Goal: Information Seeking & Learning: Learn about a topic

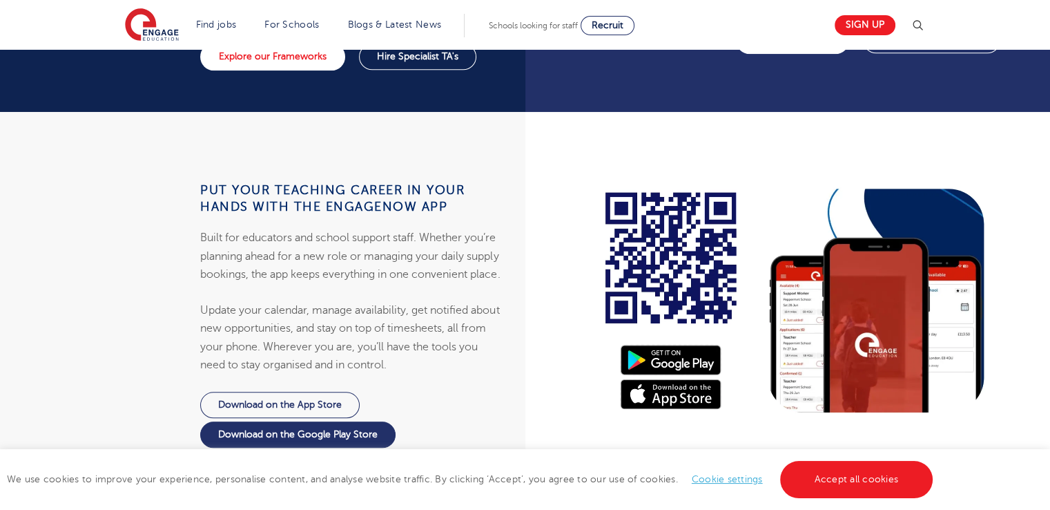
scroll to position [1284, 0]
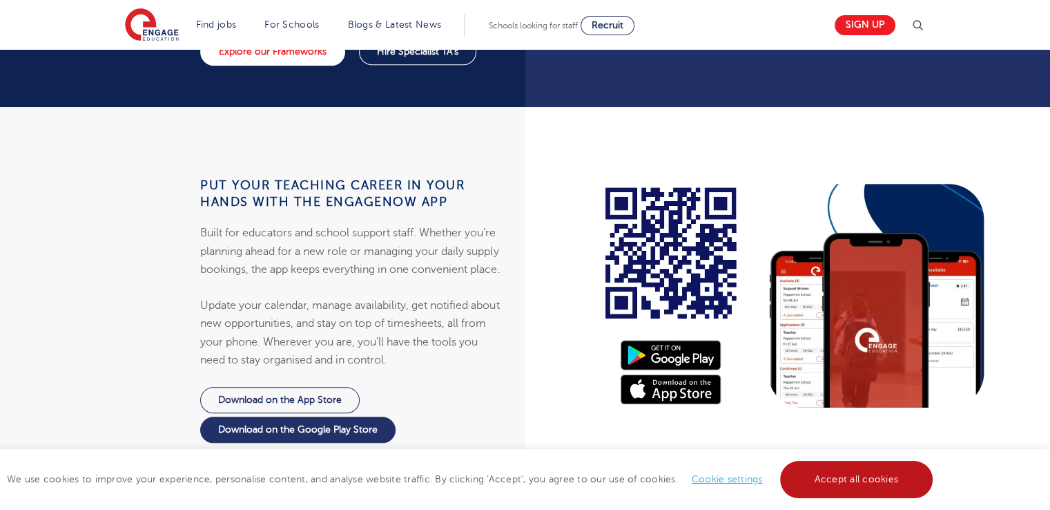
click at [838, 481] on link "Accept all cookies" at bounding box center [856, 479] width 153 height 37
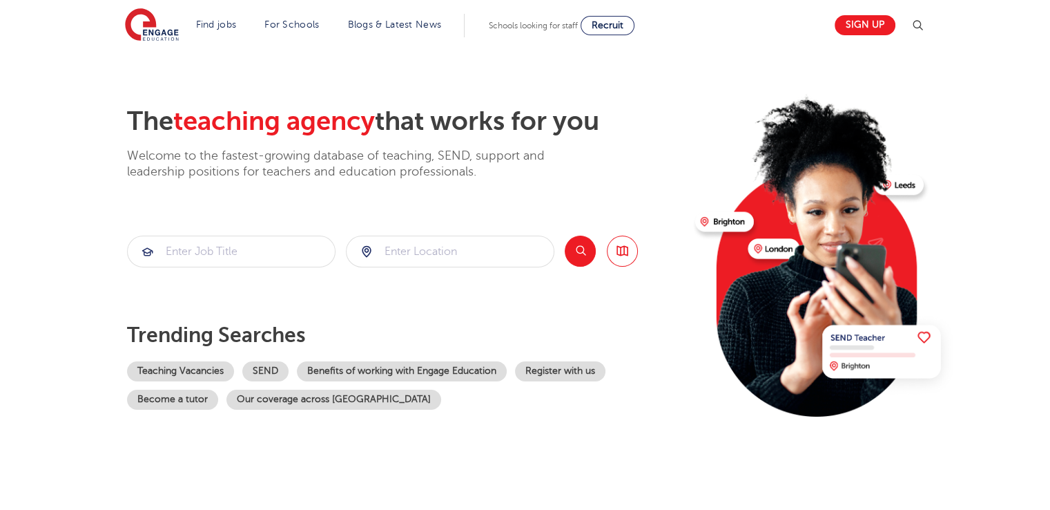
scroll to position [0, 0]
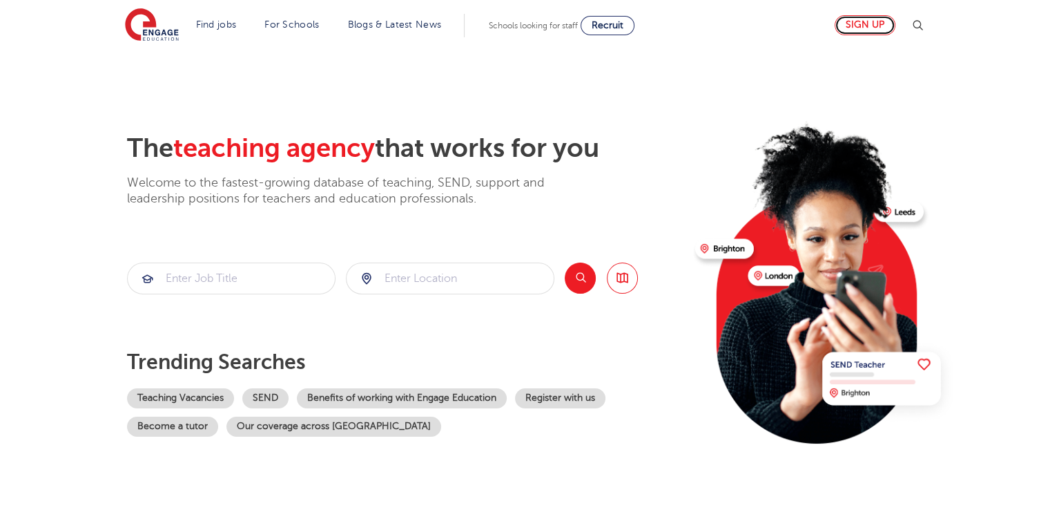
click at [865, 28] on link "Sign up" at bounding box center [865, 25] width 61 height 20
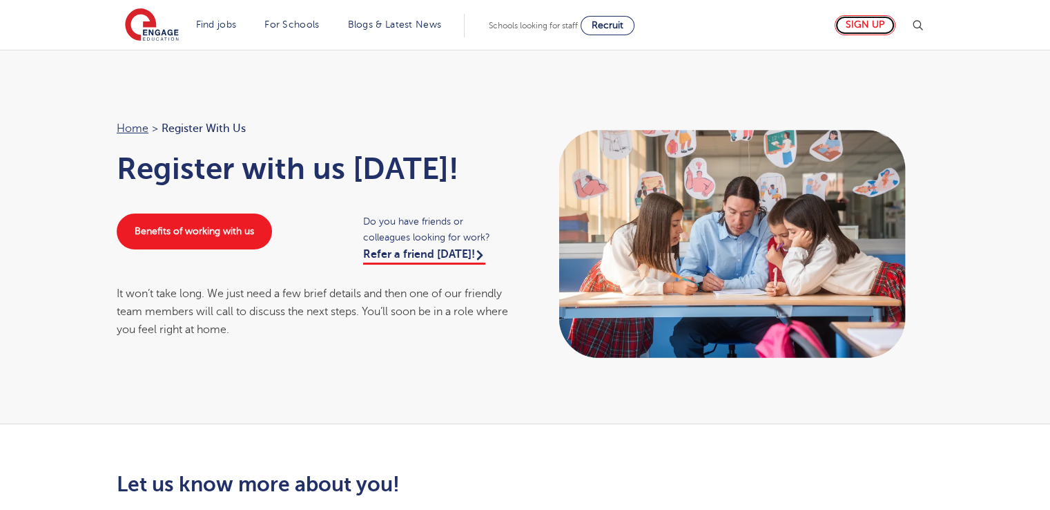
click at [887, 26] on link "Sign up" at bounding box center [865, 25] width 61 height 20
click at [128, 128] on link "Home" at bounding box center [133, 128] width 32 height 12
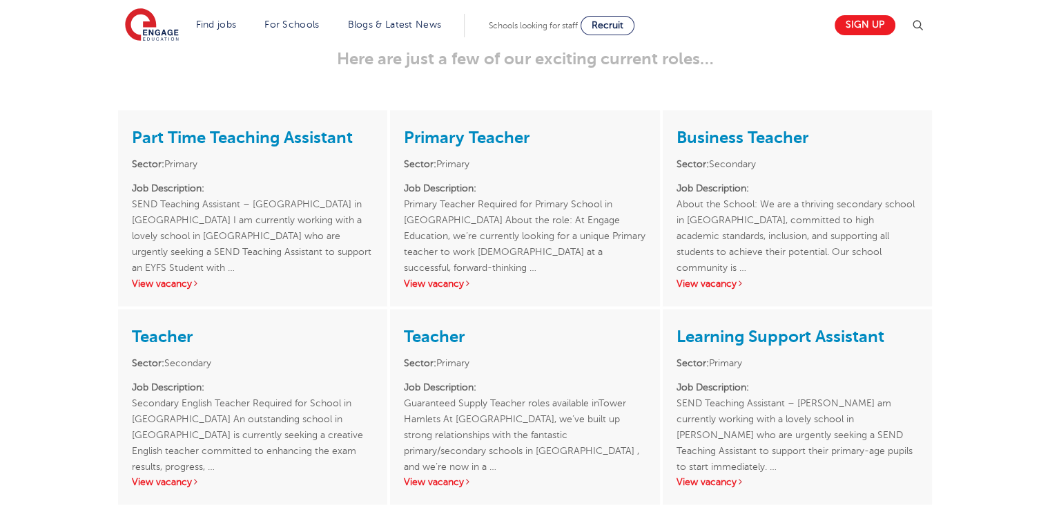
scroll to position [1972, 0]
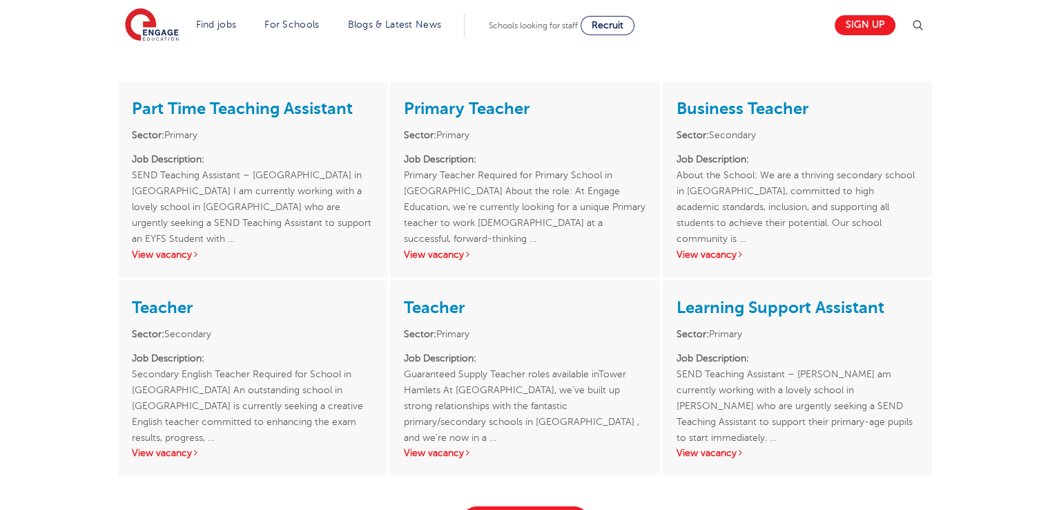
click at [521, 226] on p "Job Description: Primary Teacher Required for Primary School in Southall About …" at bounding box center [525, 190] width 242 height 79
click at [439, 106] on link "Primary Teacher" at bounding box center [467, 108] width 126 height 19
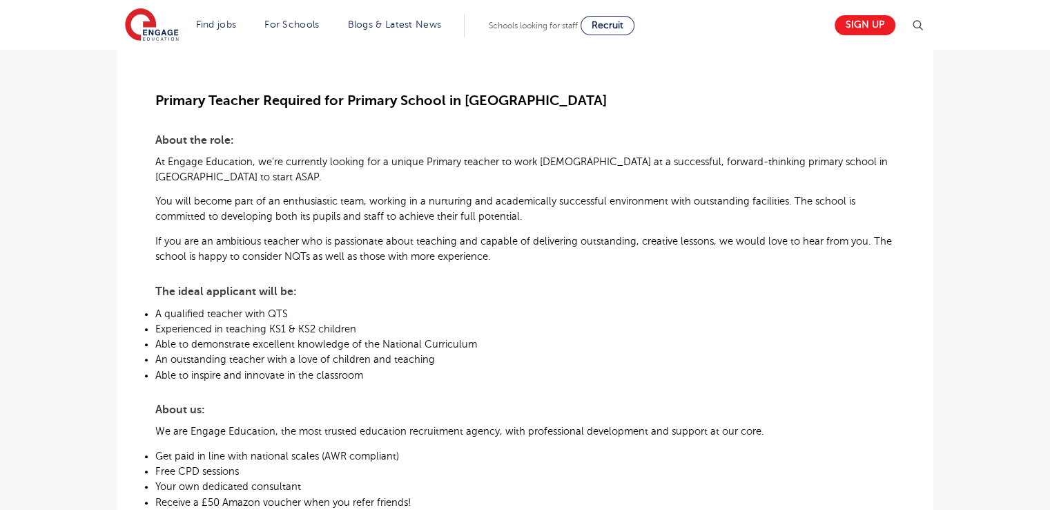
scroll to position [359, 0]
